Goal: Entertainment & Leisure: Consume media (video, audio)

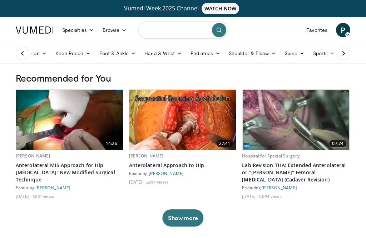
click at [196, 31] on input "Search topics, interventions" at bounding box center [182, 29] width 89 height 17
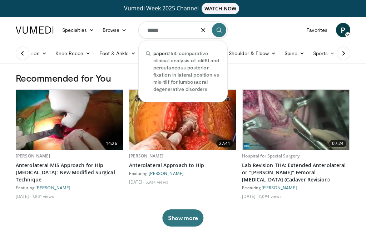
type input "*****"
click at [204, 30] on icon "button" at bounding box center [204, 30] width 6 height 6
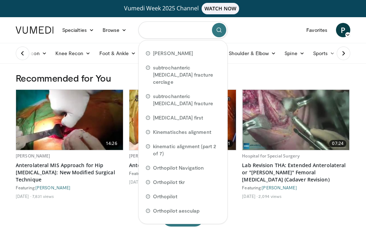
click at [170, 29] on input "Search topics, interventions" at bounding box center [182, 29] width 89 height 17
paste input "********"
type input "********"
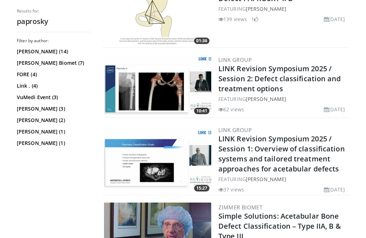
scroll to position [324, 0]
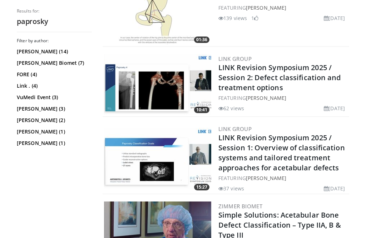
click at [275, 140] on link "LINK Revision Symposium 2025 / Session 1: Overview of classification systems an…" at bounding box center [282, 153] width 127 height 40
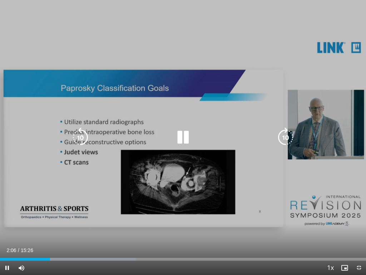
click at [181, 131] on icon "Video Player" at bounding box center [183, 137] width 20 height 20
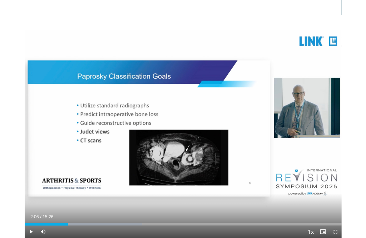
scroll to position [15, 0]
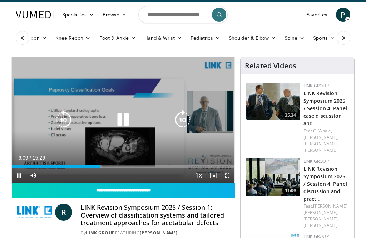
click at [59, 121] on icon "Video Player" at bounding box center [64, 120] width 20 height 20
click at [60, 118] on icon "Video Player" at bounding box center [64, 120] width 20 height 20
click at [63, 114] on icon "Video Player" at bounding box center [64, 120] width 20 height 20
click at [64, 118] on icon "Video Player" at bounding box center [64, 120] width 20 height 20
click at [66, 121] on icon "Video Player" at bounding box center [64, 120] width 20 height 20
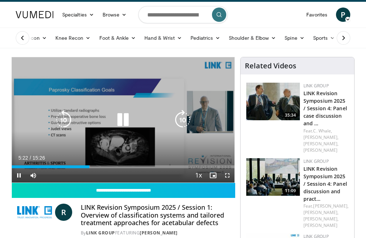
click at [60, 124] on icon "Video Player" at bounding box center [64, 120] width 20 height 20
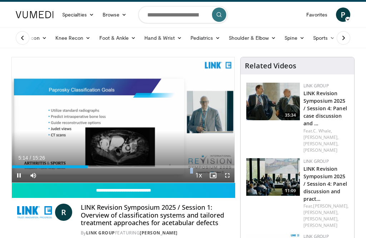
click at [83, 167] on div "Progress Bar" at bounding box center [50, 166] width 76 height 3
click at [67, 167] on div "Progress Bar" at bounding box center [48, 166] width 72 height 3
click at [77, 167] on div "Loaded : 34.20%" at bounding box center [50, 166] width 76 height 3
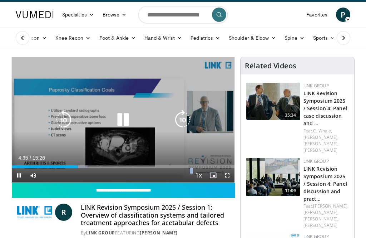
click at [77, 168] on div "Progress Bar" at bounding box center [80, 166] width 13 height 3
click at [65, 121] on icon "Video Player" at bounding box center [64, 120] width 20 height 20
click at [65, 120] on icon "Video Player" at bounding box center [64, 120] width 20 height 20
click at [65, 123] on icon "Video Player" at bounding box center [64, 120] width 20 height 20
click at [63, 122] on icon "Video Player" at bounding box center [64, 120] width 20 height 20
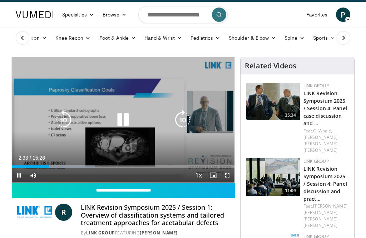
click at [122, 118] on icon "Video Player" at bounding box center [123, 120] width 20 height 20
